Goal: Transaction & Acquisition: Purchase product/service

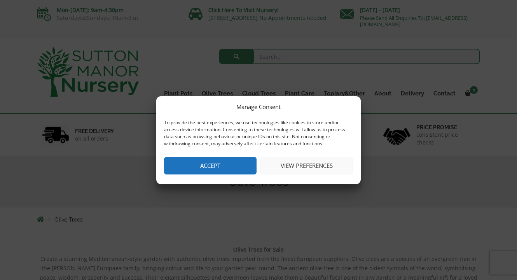
click at [225, 163] on button "Accept" at bounding box center [210, 166] width 93 height 18
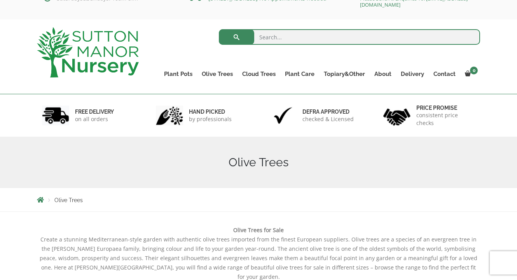
scroll to position [22, 0]
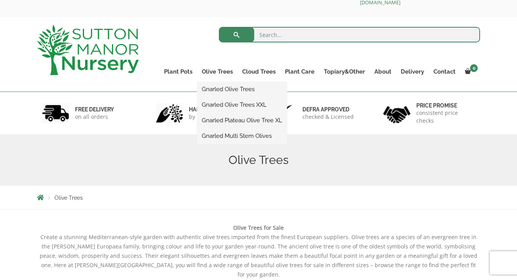
click at [220, 88] on link "Gnarled Olive Trees" at bounding box center [242, 89] width 90 height 12
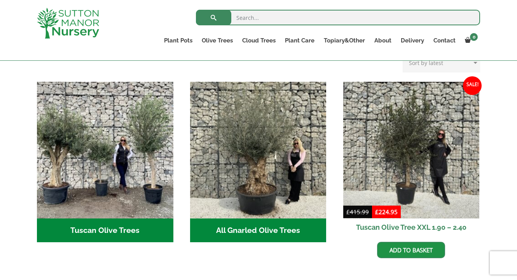
scroll to position [271, 0]
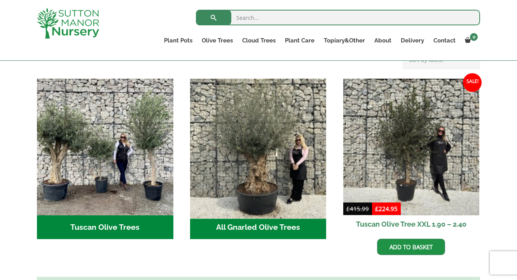
click at [252, 169] on img "Visit product category All Gnarled Olive Trees" at bounding box center [258, 146] width 143 height 143
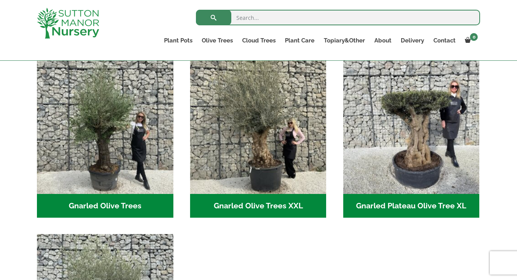
scroll to position [173, 0]
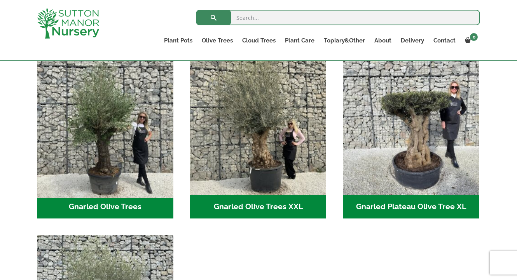
click at [103, 154] on img "Visit product category Gnarled Olive Trees" at bounding box center [104, 125] width 143 height 143
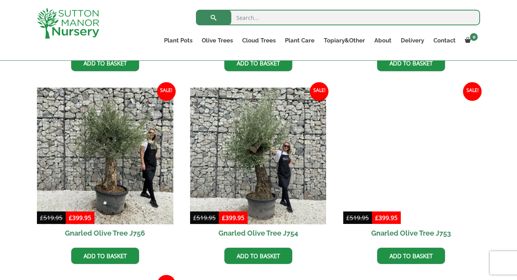
scroll to position [559, 0]
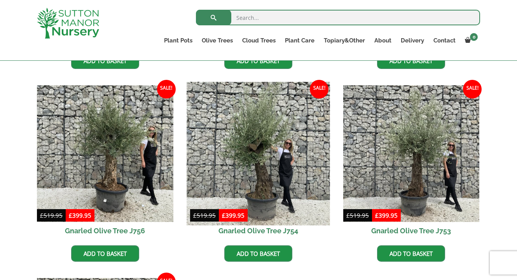
click at [264, 170] on img at bounding box center [258, 153] width 143 height 143
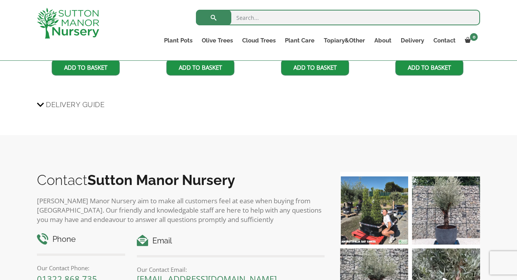
scroll to position [703, 0]
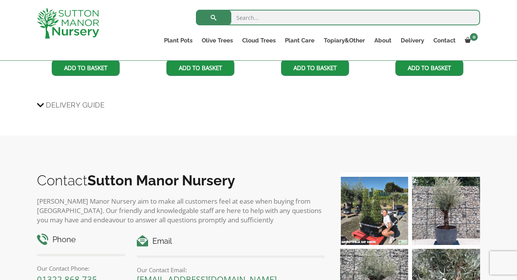
click at [59, 102] on span "Delivery Guide" at bounding box center [75, 105] width 59 height 14
click at [0, 0] on input "Delivery Guide" at bounding box center [0, 0] width 0 height 0
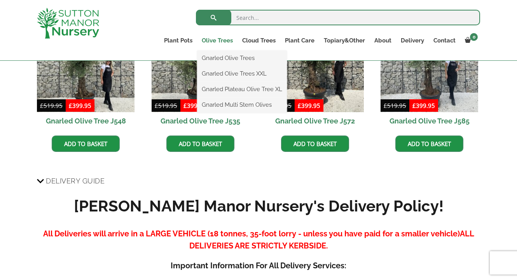
scroll to position [619, 0]
